Goal: Task Accomplishment & Management: Use online tool/utility

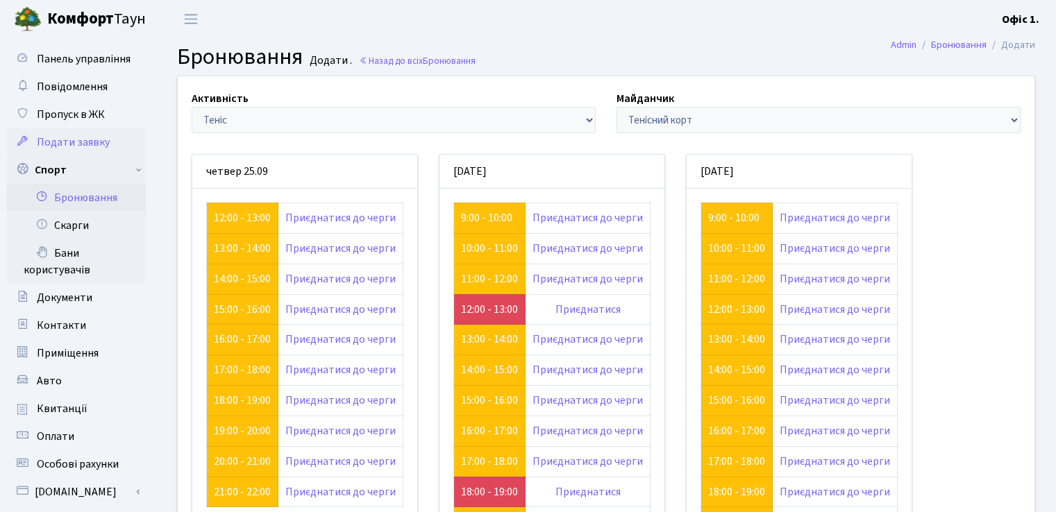
scroll to position [139, 0]
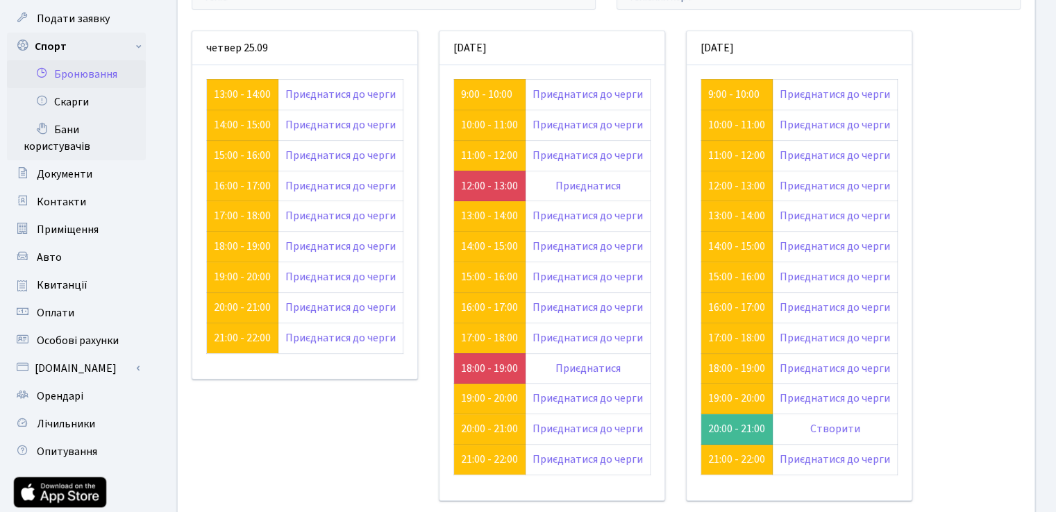
scroll to position [131, 0]
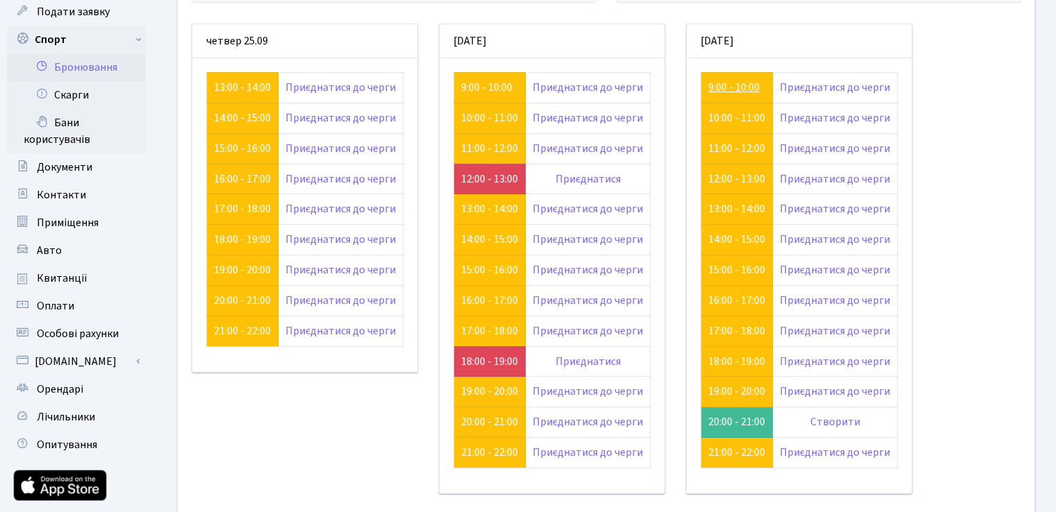
click at [727, 87] on link "9:00 - 10:00" at bounding box center [733, 87] width 51 height 15
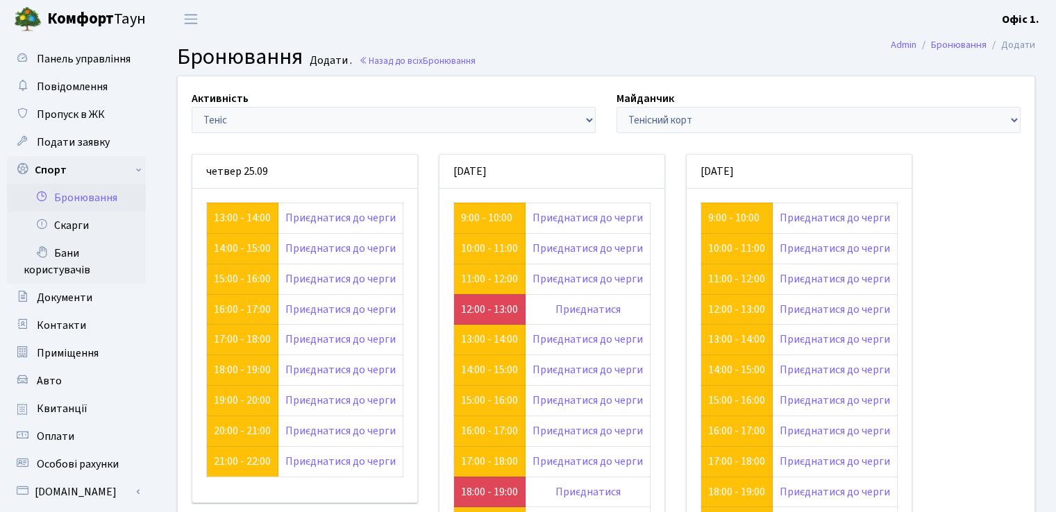
scroll to position [131, 0]
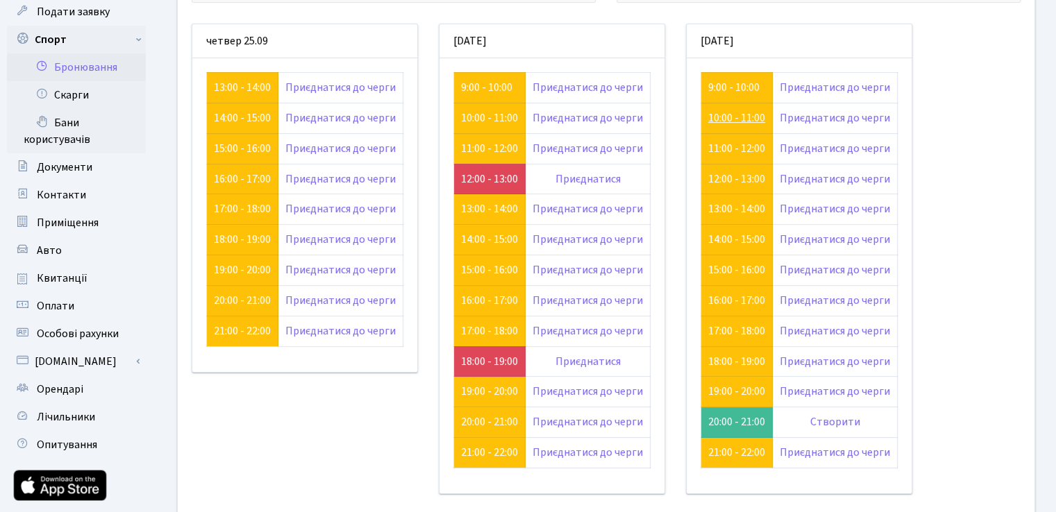
click at [725, 115] on link "10:00 - 11:00" at bounding box center [736, 117] width 57 height 15
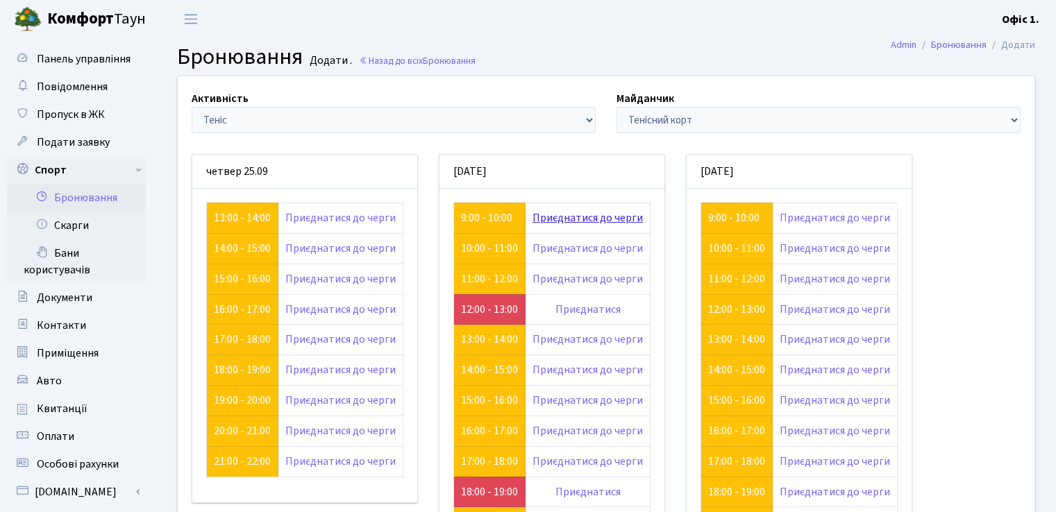
scroll to position [131, 0]
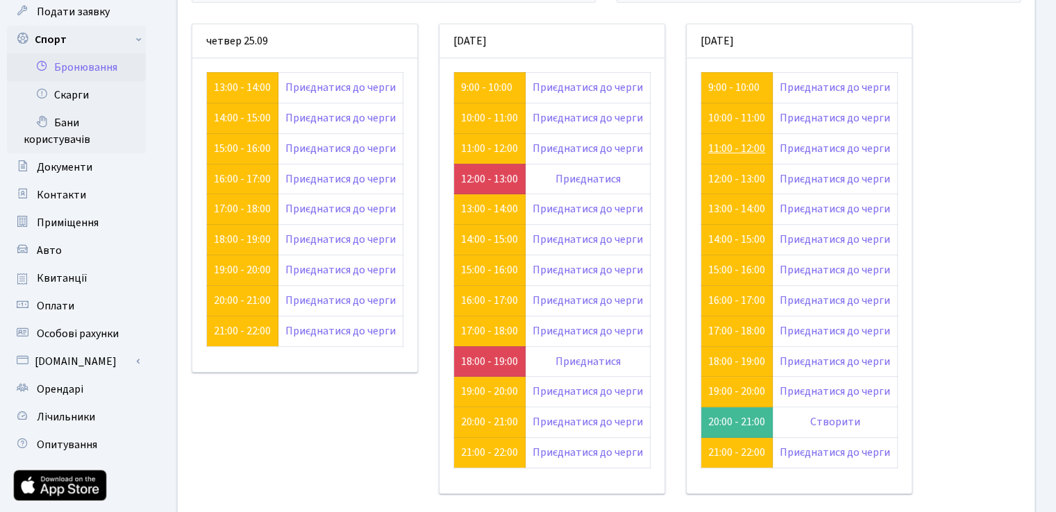
click at [735, 147] on link "11:00 - 12:00" at bounding box center [736, 148] width 57 height 15
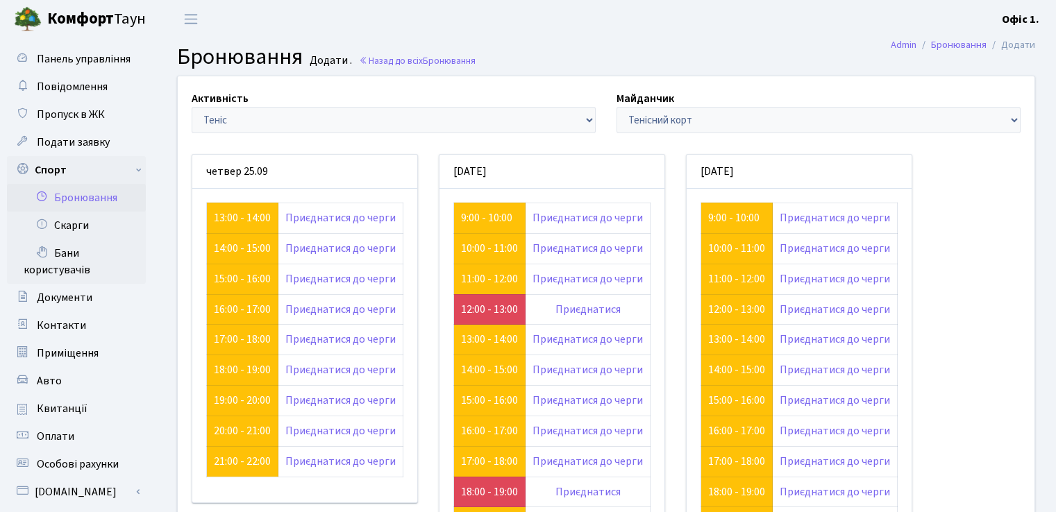
scroll to position [131, 0]
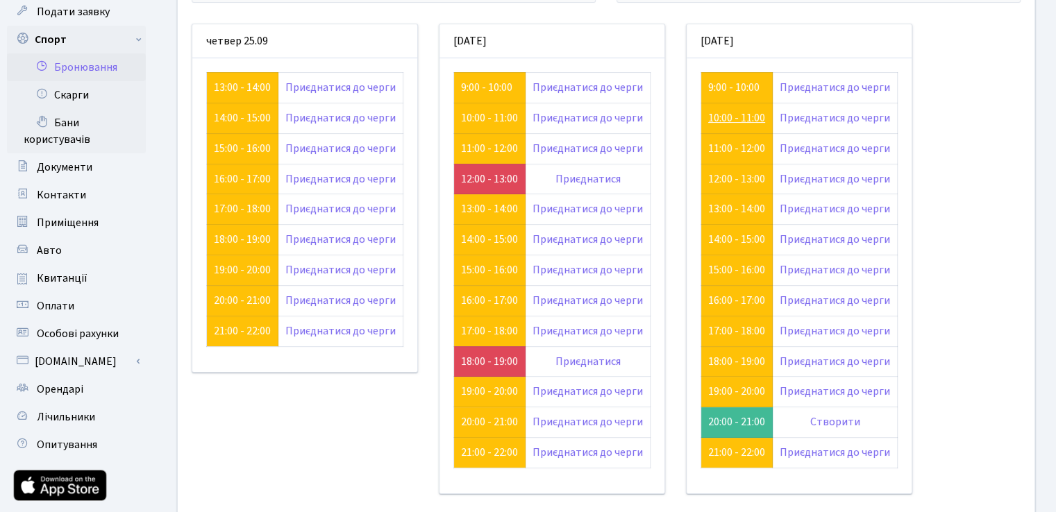
drag, startPoint x: 721, startPoint y: 109, endPoint x: 710, endPoint y: 117, distance: 13.9
click at [710, 117] on link "10:00 - 11:00" at bounding box center [736, 117] width 57 height 15
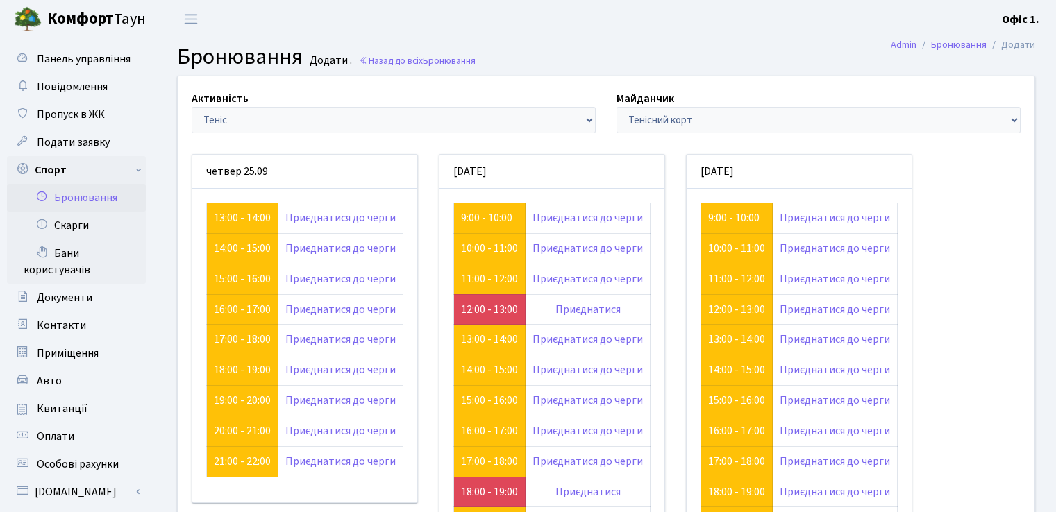
scroll to position [131, 0]
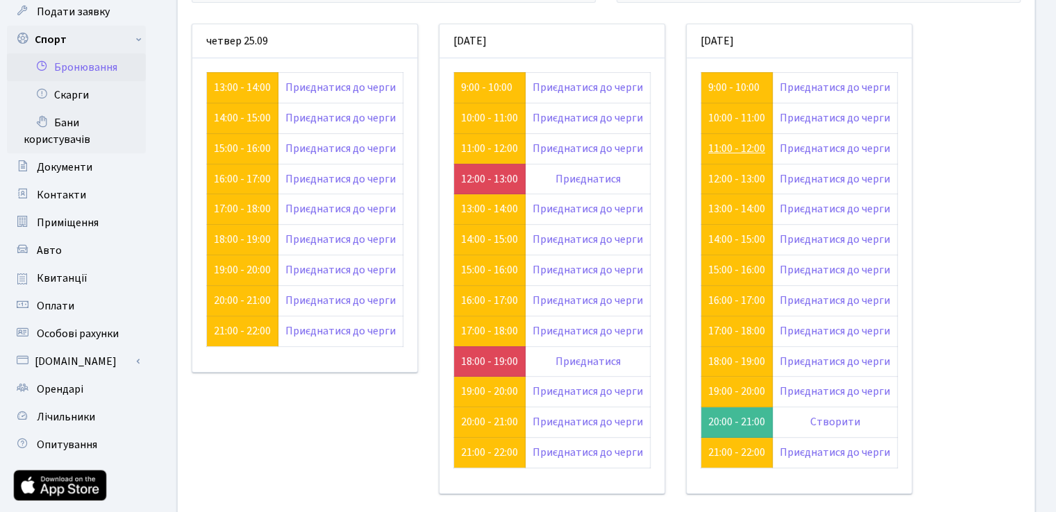
click at [724, 148] on link "11:00 - 12:00" at bounding box center [736, 148] width 57 height 15
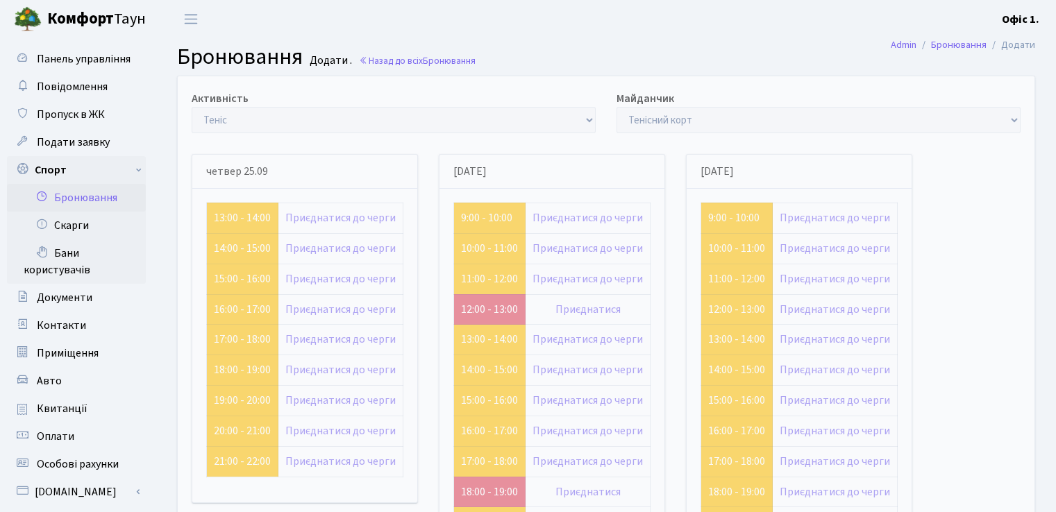
scroll to position [131, 0]
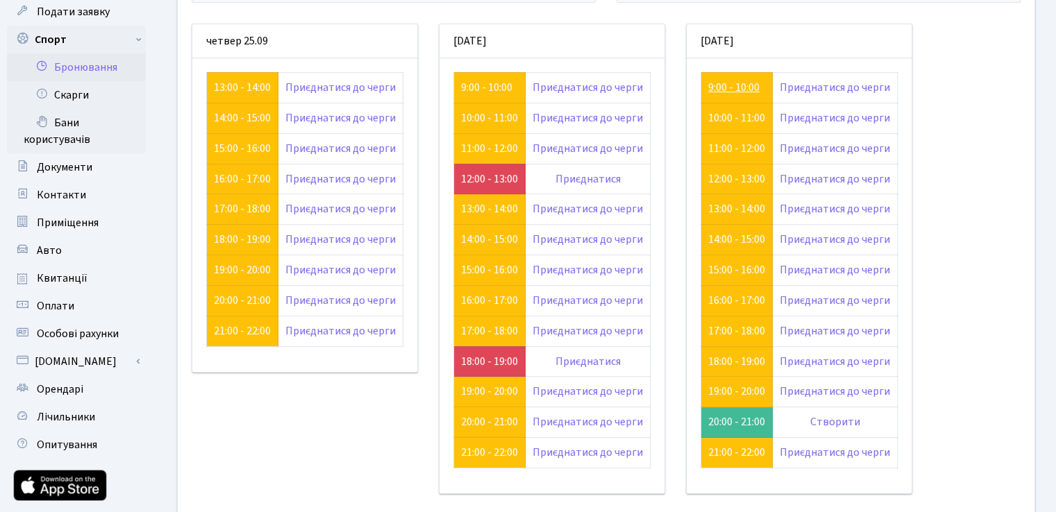
click at [717, 82] on link "9:00 - 10:00" at bounding box center [733, 87] width 51 height 15
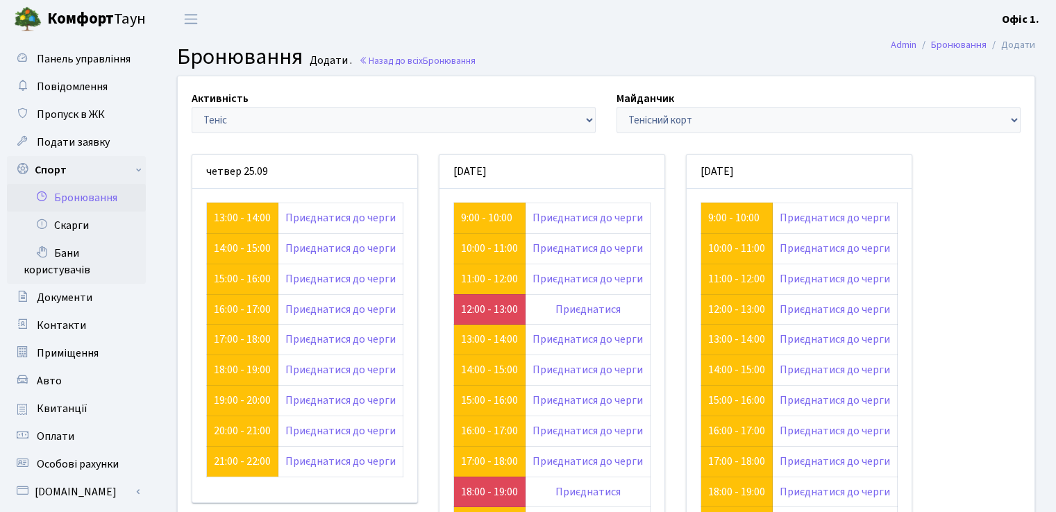
scroll to position [131, 0]
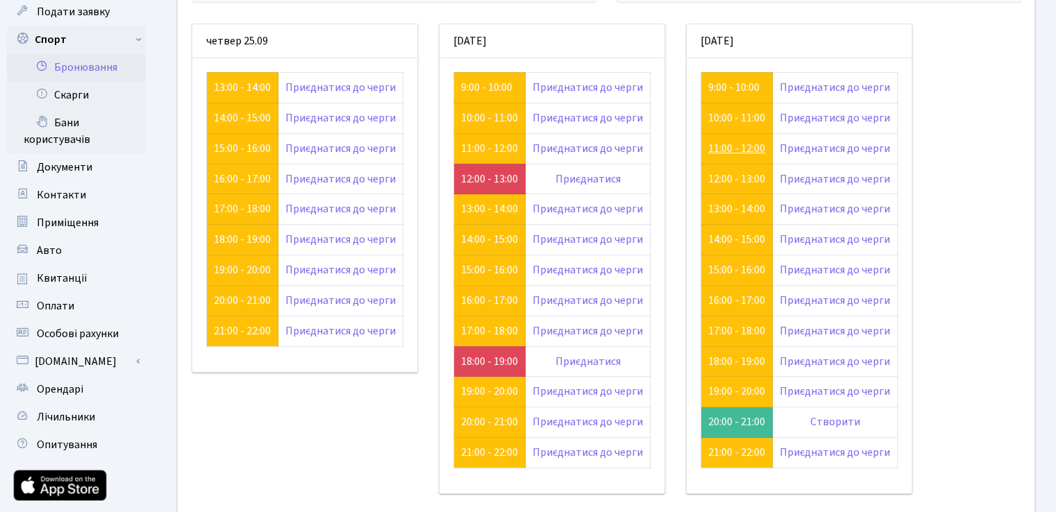
click at [724, 148] on link "11:00 - 12:00" at bounding box center [736, 148] width 57 height 15
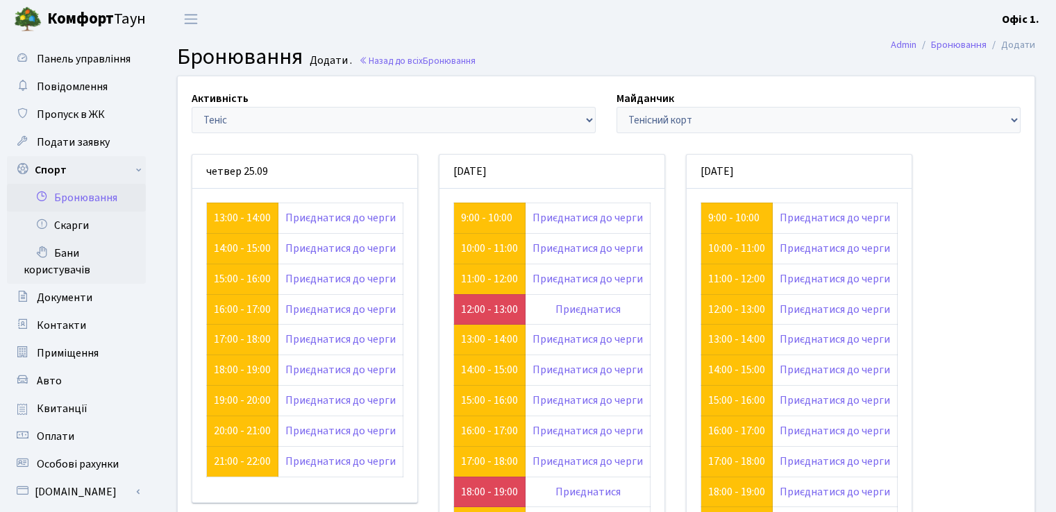
scroll to position [131, 0]
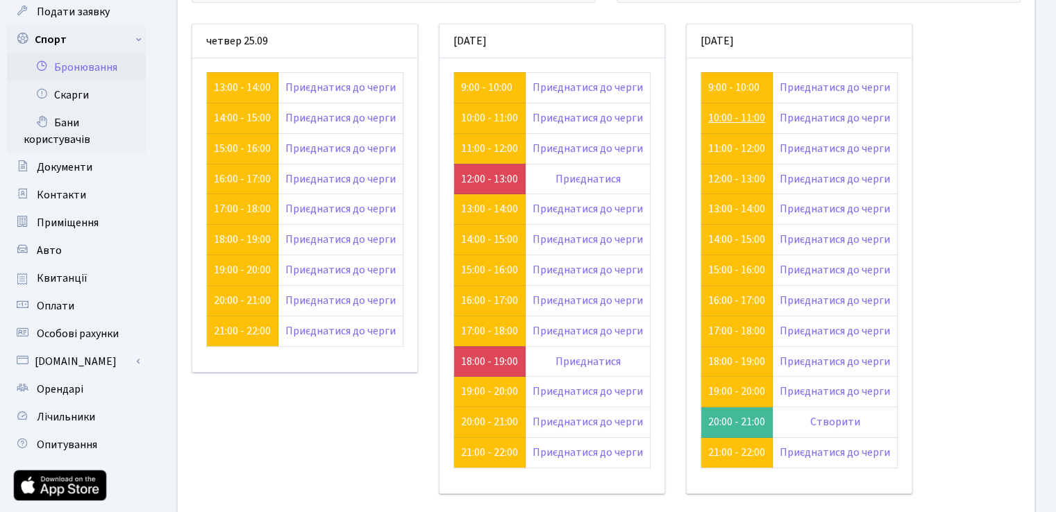
click at [731, 113] on link "10:00 - 11:00" at bounding box center [736, 117] width 57 height 15
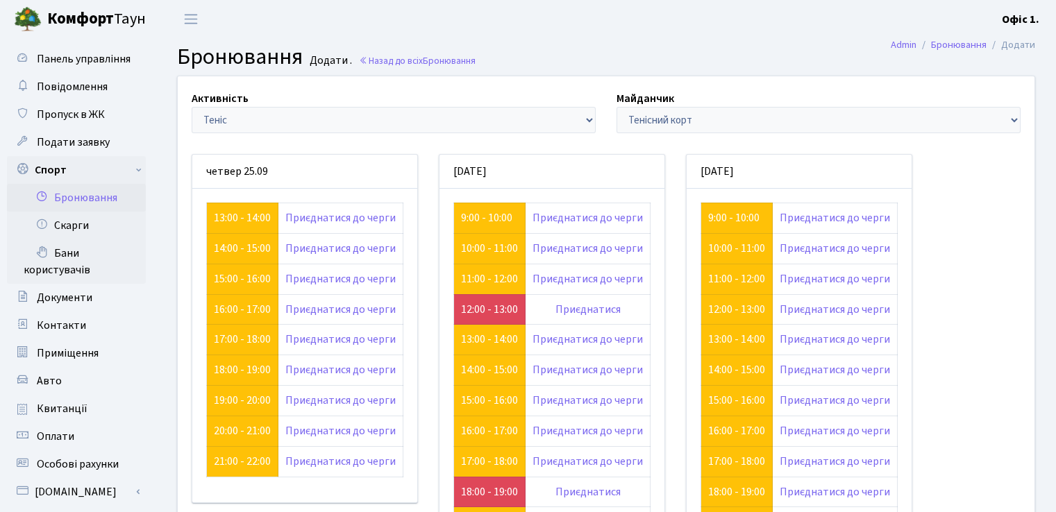
scroll to position [131, 0]
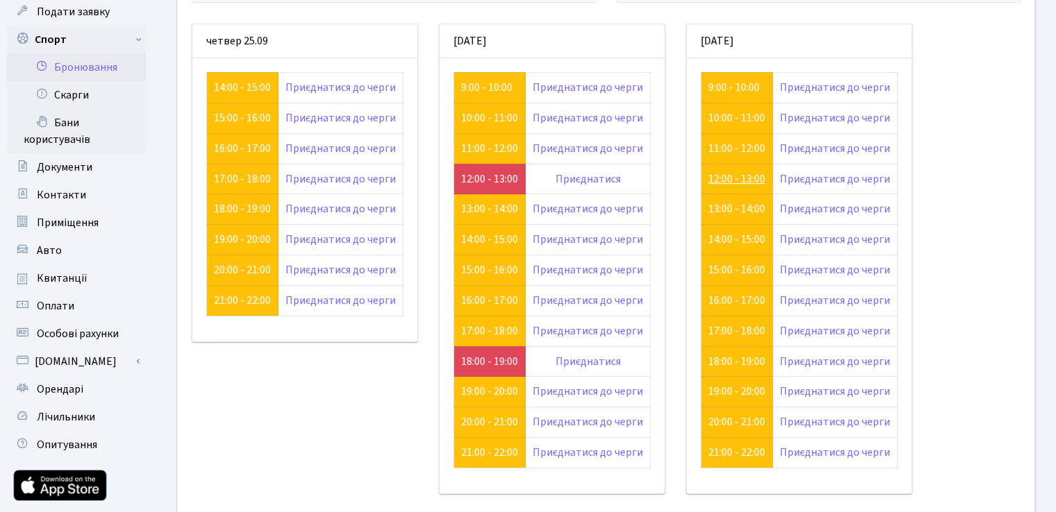
click at [720, 174] on link "12:00 - 13:00" at bounding box center [736, 179] width 57 height 15
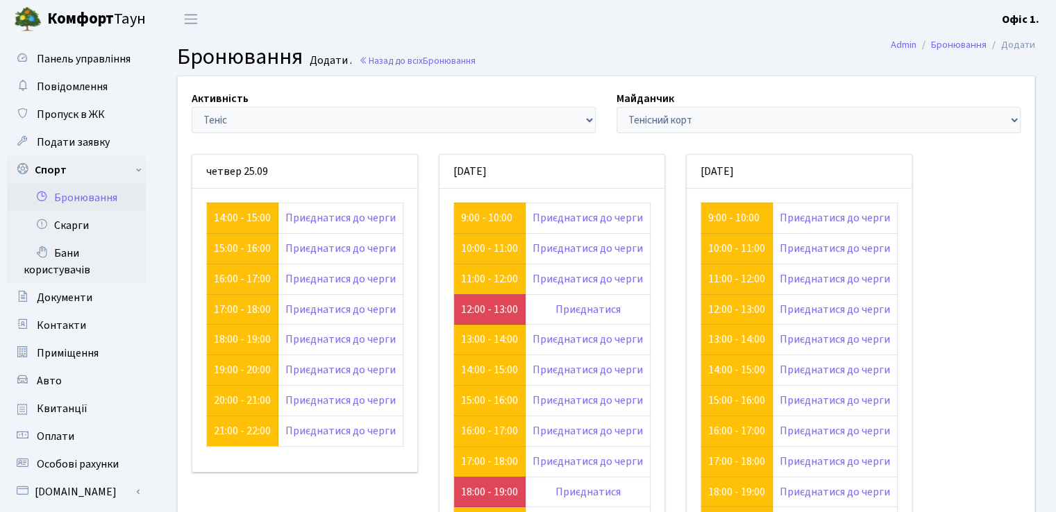
click at [74, 197] on link "Бронювання" at bounding box center [76, 198] width 139 height 28
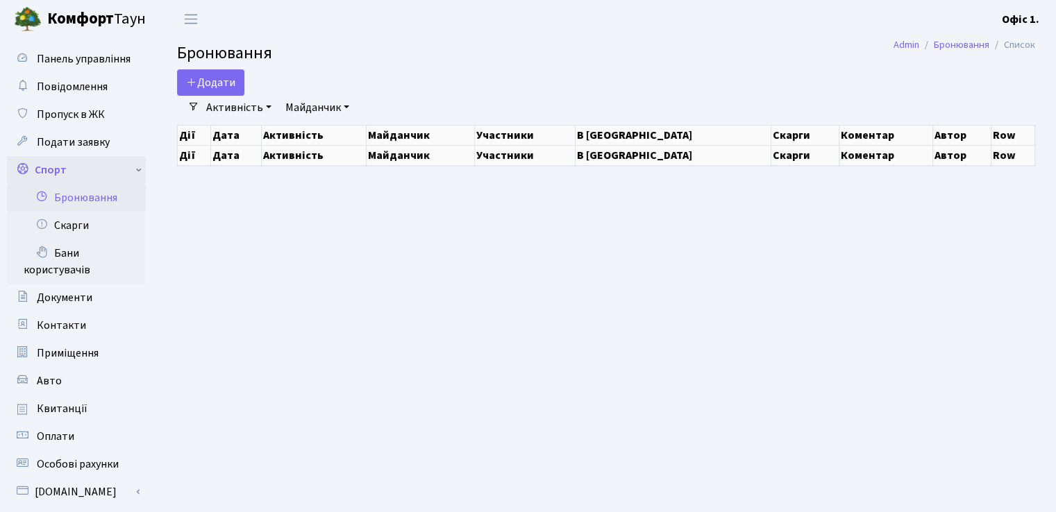
select select "25"
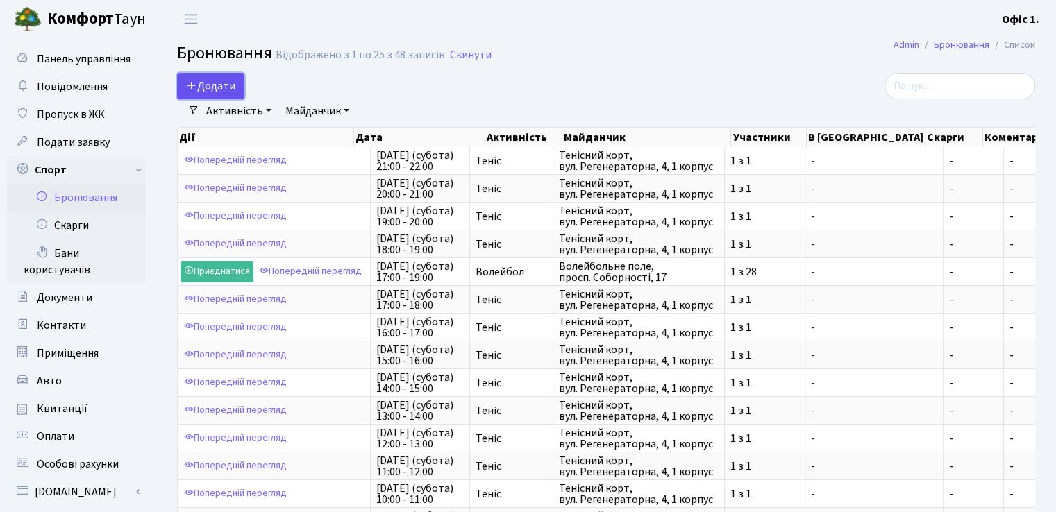
click at [218, 85] on button "Додати" at bounding box center [210, 86] width 67 height 26
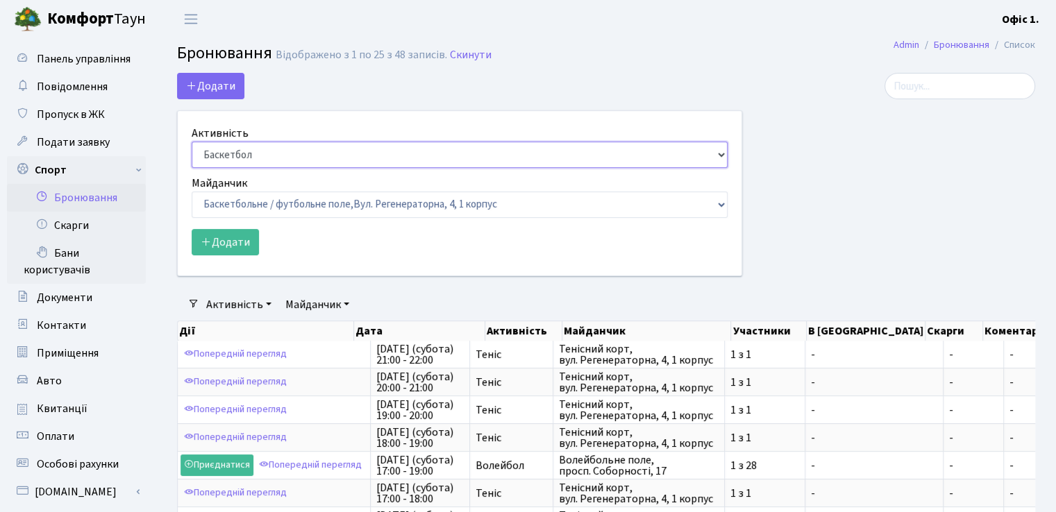
click at [724, 157] on select "Баскетбол Волейбол Йога Катання на роликах Настільний теніс [PERSON_NAME] Фітнес" at bounding box center [460, 155] width 536 height 26
click at [192, 142] on select "Баскетбол Волейбол Йога Катання на роликах Настільний теніс [PERSON_NAME] Фітнес" at bounding box center [460, 155] width 536 height 26
click at [544, 87] on div "Додати Активність Баскетбол Волейбол Йога Катання на роликах Настільний теніс […" at bounding box center [459, 174] width 565 height 203
